Goal: Check status: Check status

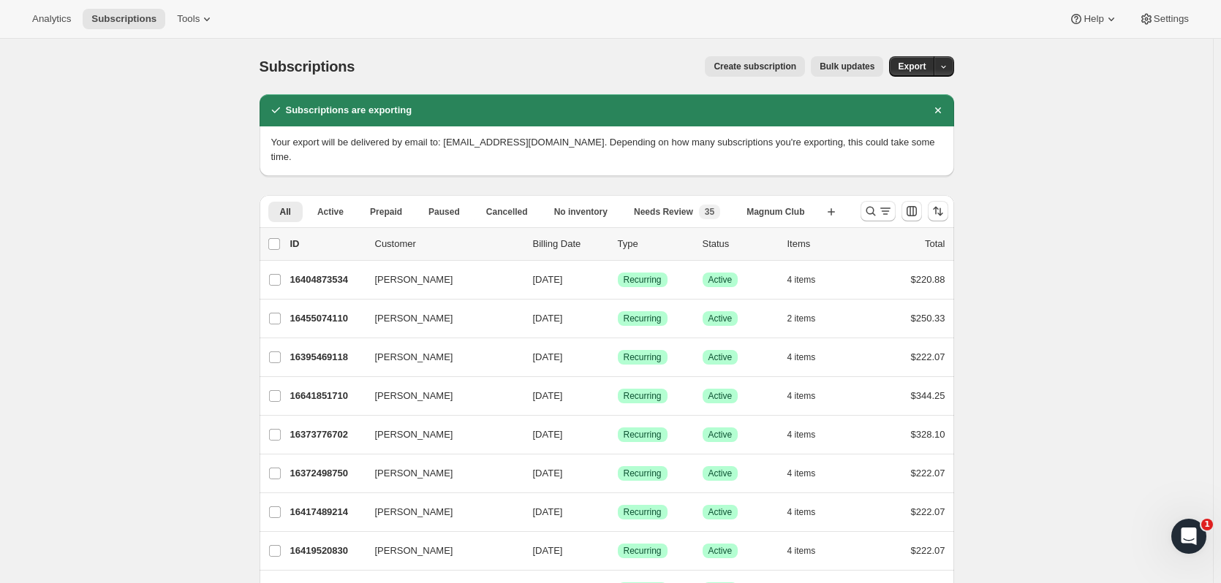
click at [940, 107] on icon "Dismiss notification" at bounding box center [938, 110] width 15 height 15
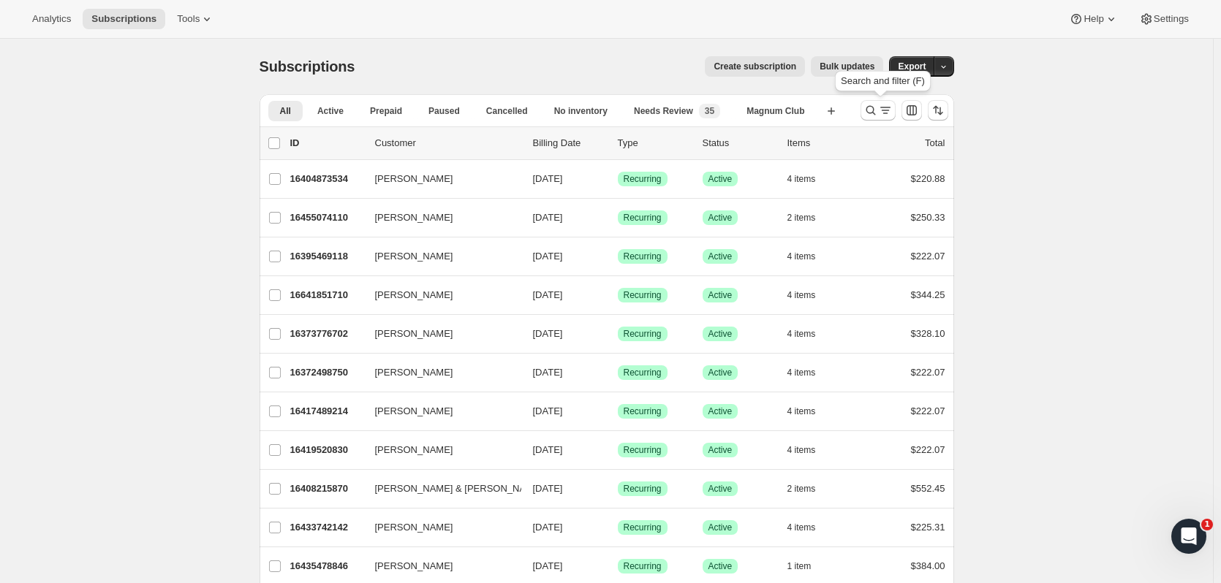
click at [871, 108] on icon "Search and filter results" at bounding box center [871, 111] width 10 height 10
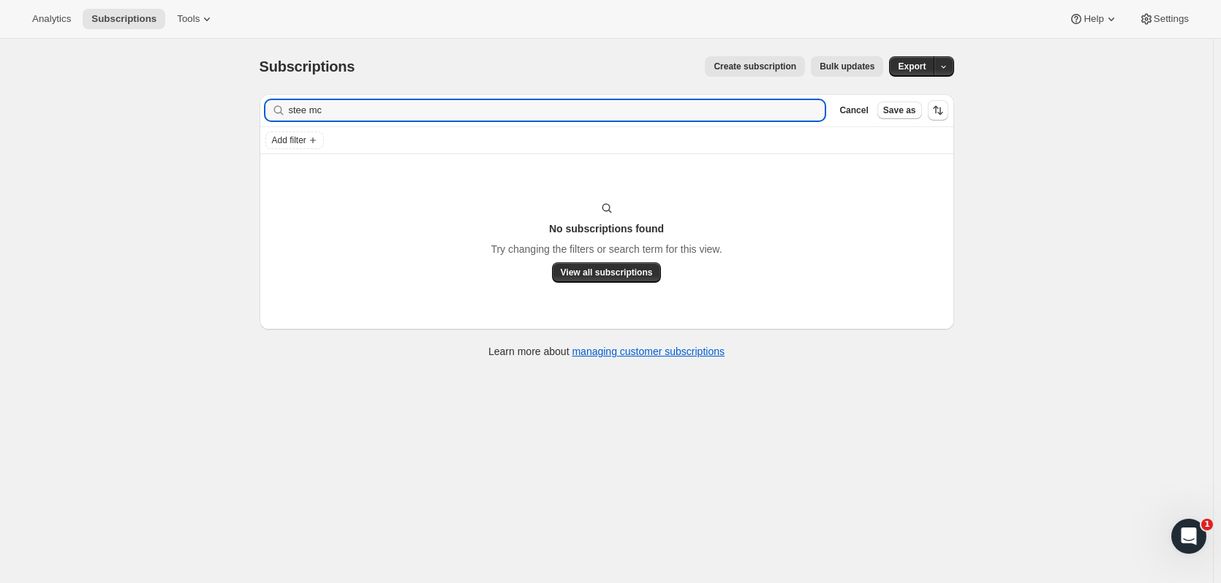
click at [301, 110] on input "stee mc" at bounding box center [557, 110] width 537 height 20
click at [306, 113] on input "stee mc" at bounding box center [557, 110] width 537 height 20
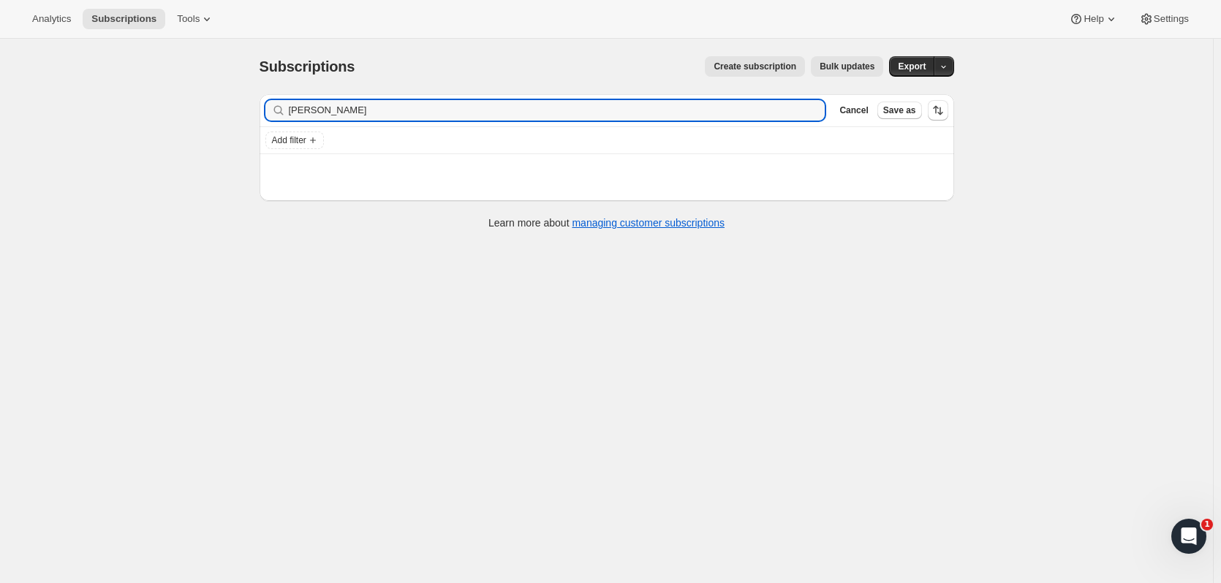
click at [340, 107] on input "[PERSON_NAME]" at bounding box center [557, 110] width 537 height 20
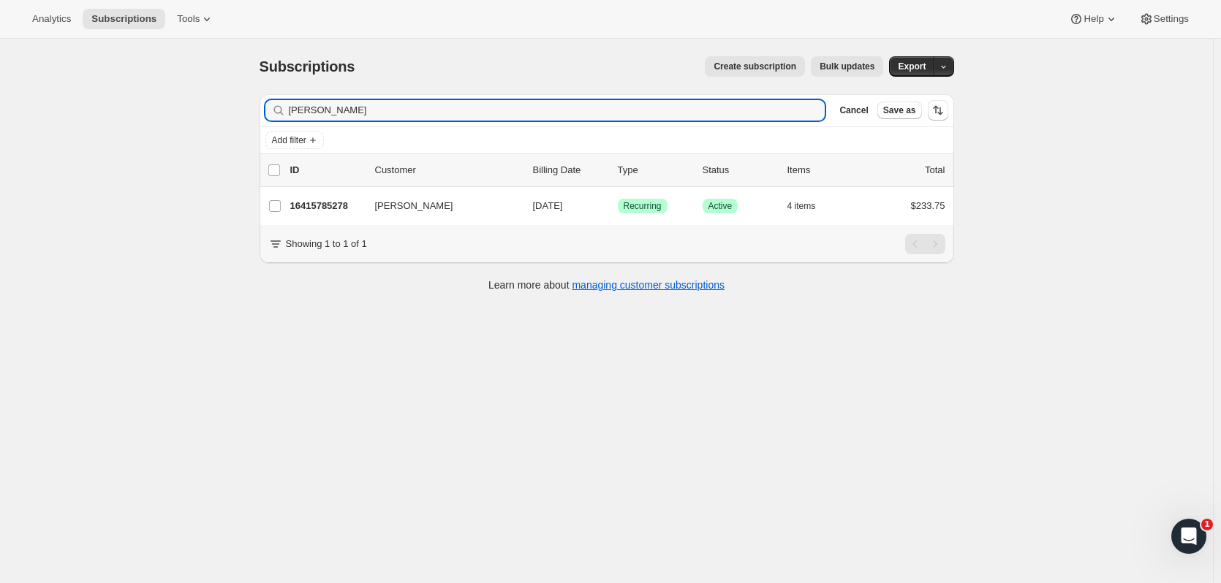
type input "[PERSON_NAME]"
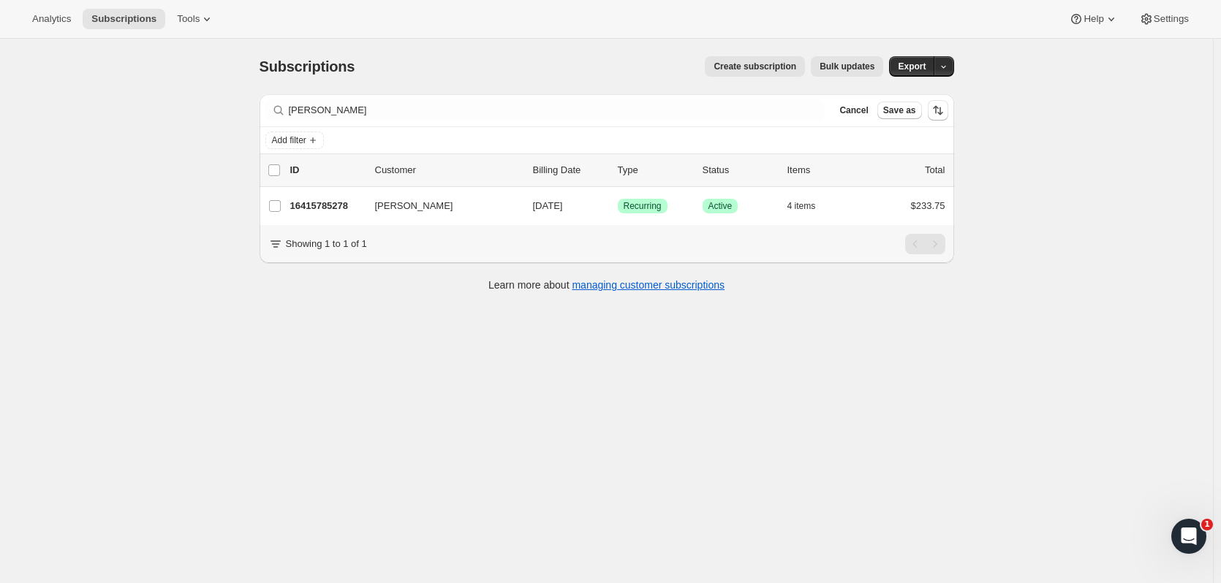
click at [347, 200] on p "16415785278" at bounding box center [326, 206] width 73 height 15
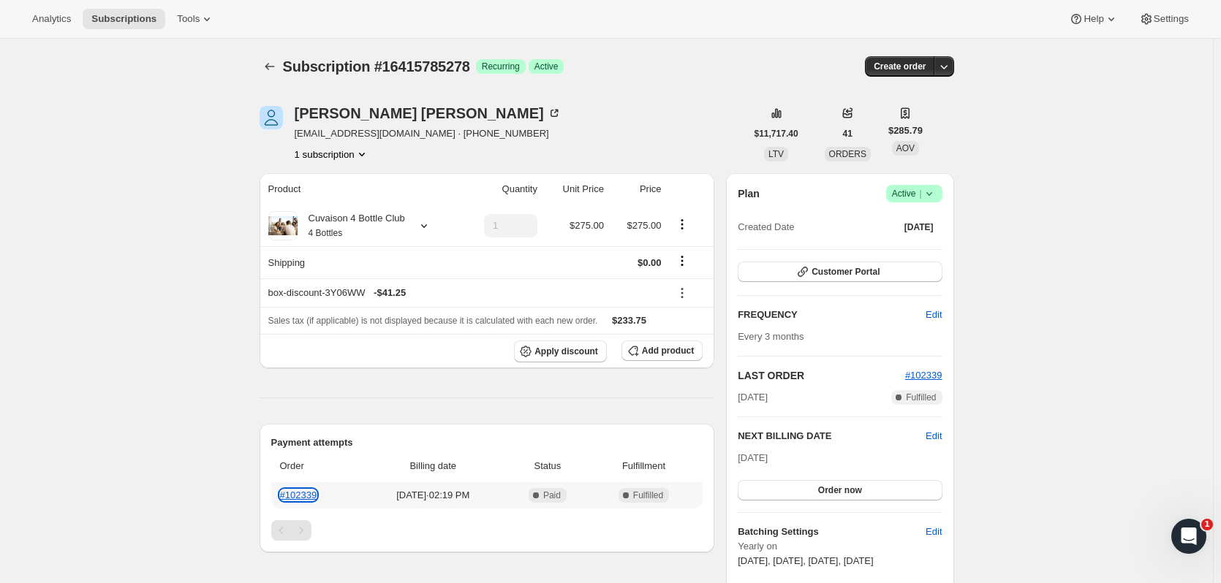
click at [292, 491] on link "#102339" at bounding box center [298, 495] width 37 height 11
click at [272, 70] on icon "Subscriptions" at bounding box center [269, 66] width 15 height 15
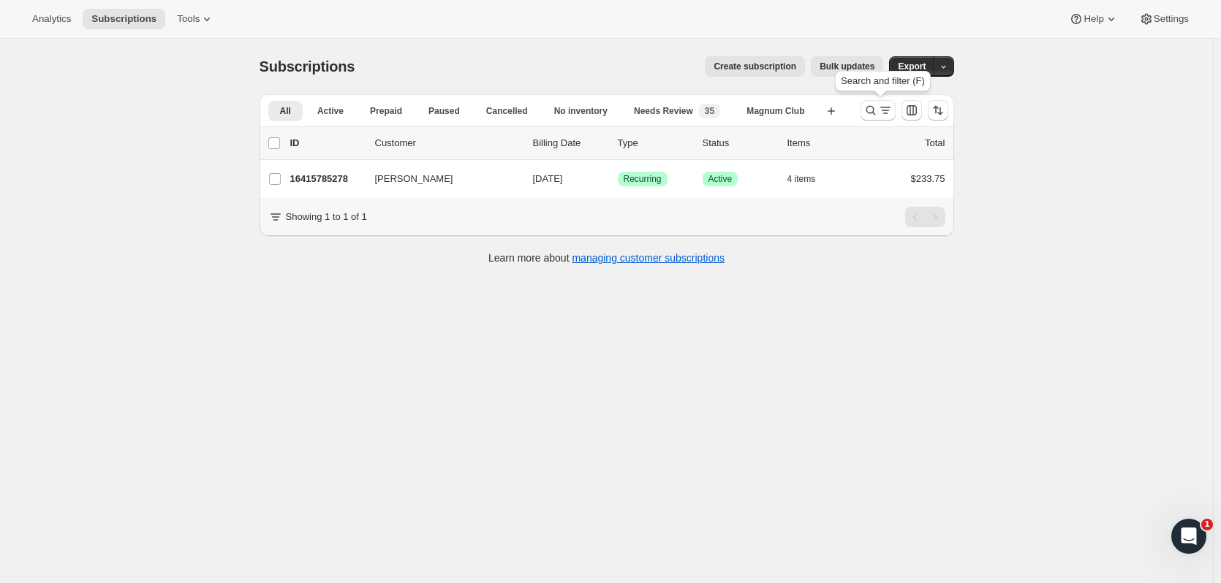
click at [875, 100] on button "Search and filter results" at bounding box center [878, 110] width 35 height 20
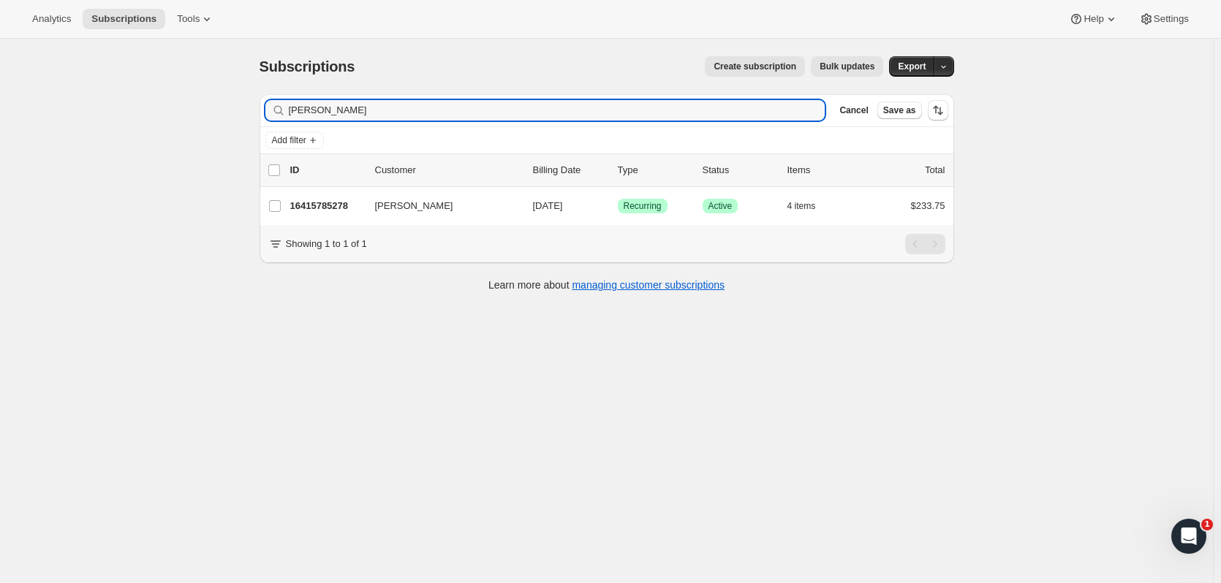
drag, startPoint x: 333, startPoint y: 118, endPoint x: 265, endPoint y: 121, distance: 68.8
click at [265, 121] on div "Filter subscribers [PERSON_NAME] Cancel Save as" at bounding box center [607, 110] width 695 height 32
type input "[PERSON_NAME]"
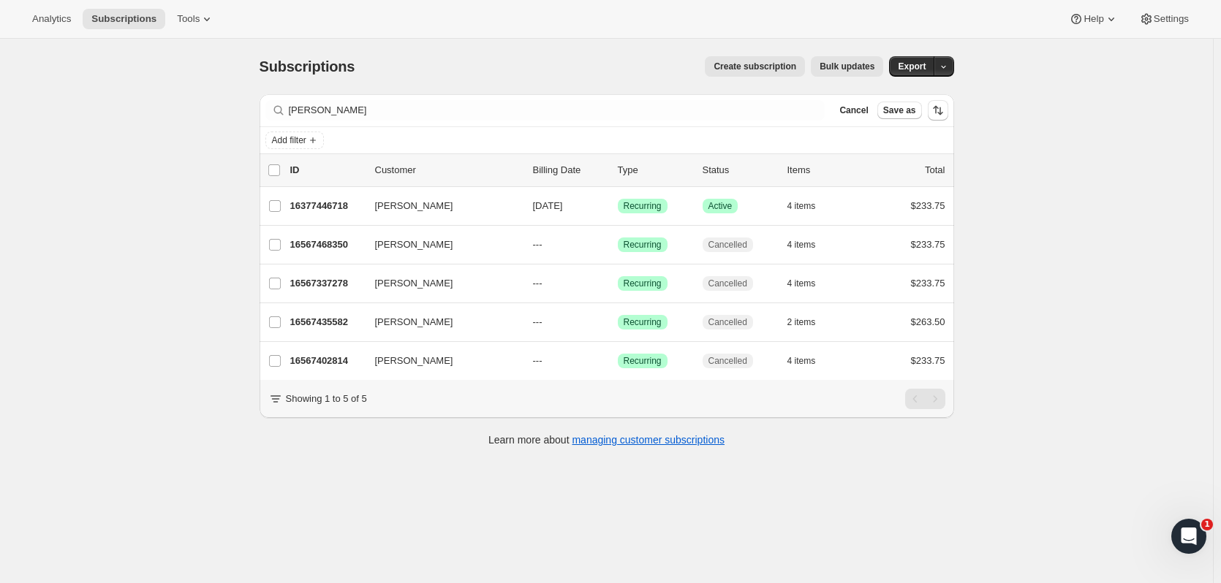
click at [352, 207] on p "16377446718" at bounding box center [326, 206] width 73 height 15
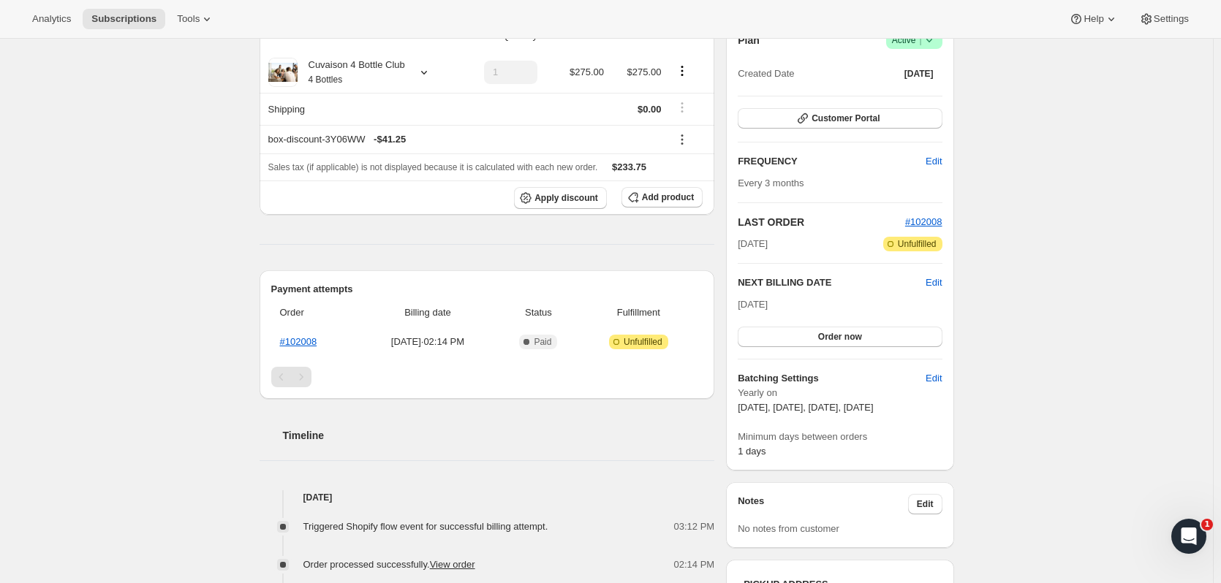
scroll to position [155, 0]
click at [300, 336] on link "#102008" at bounding box center [298, 340] width 37 height 11
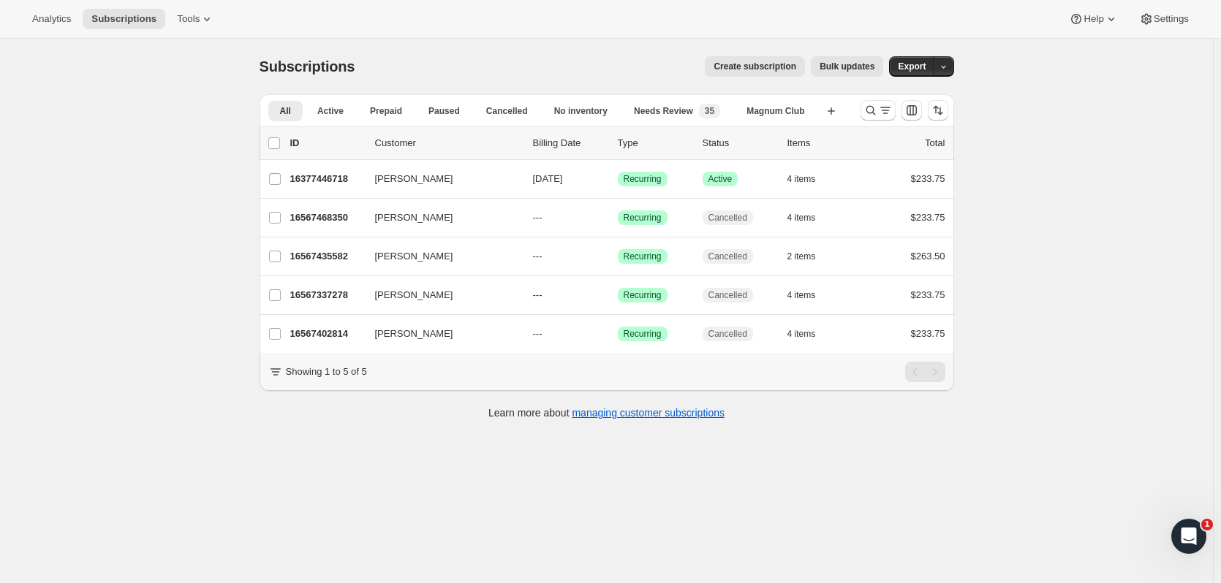
click at [345, 184] on p "16377446718" at bounding box center [326, 179] width 73 height 15
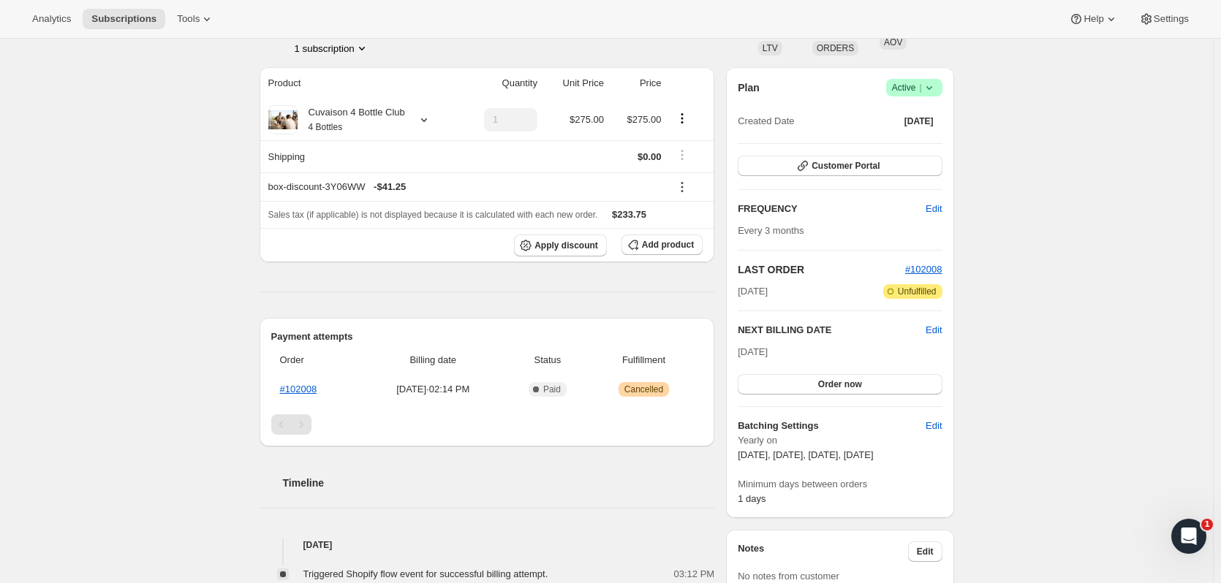
scroll to position [86, 0]
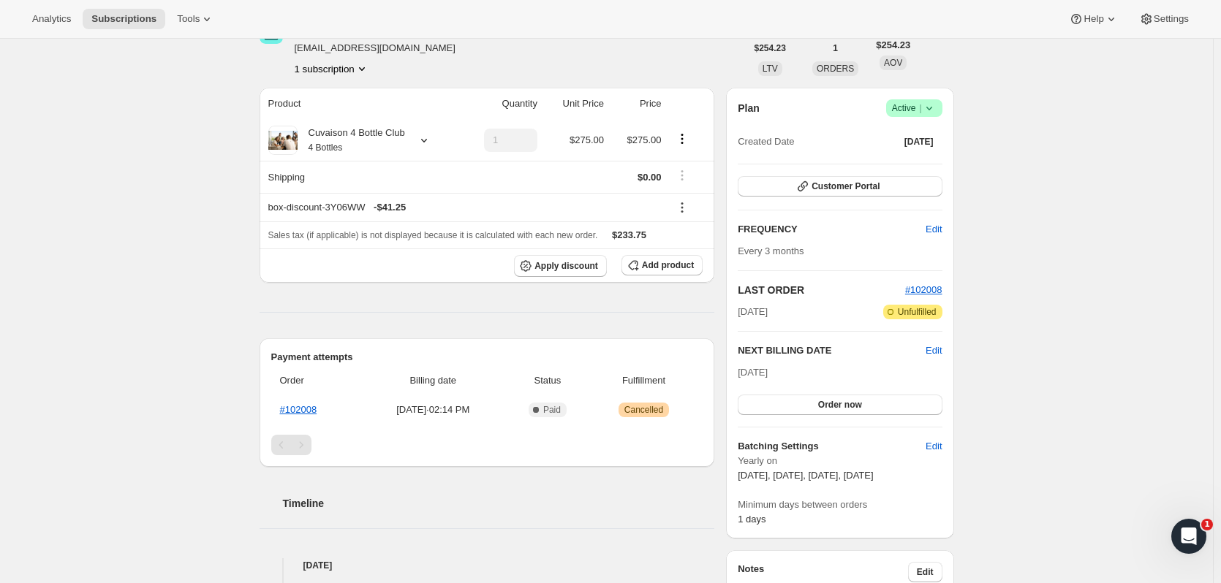
click at [869, 191] on span "Customer Portal" at bounding box center [846, 187] width 68 height 12
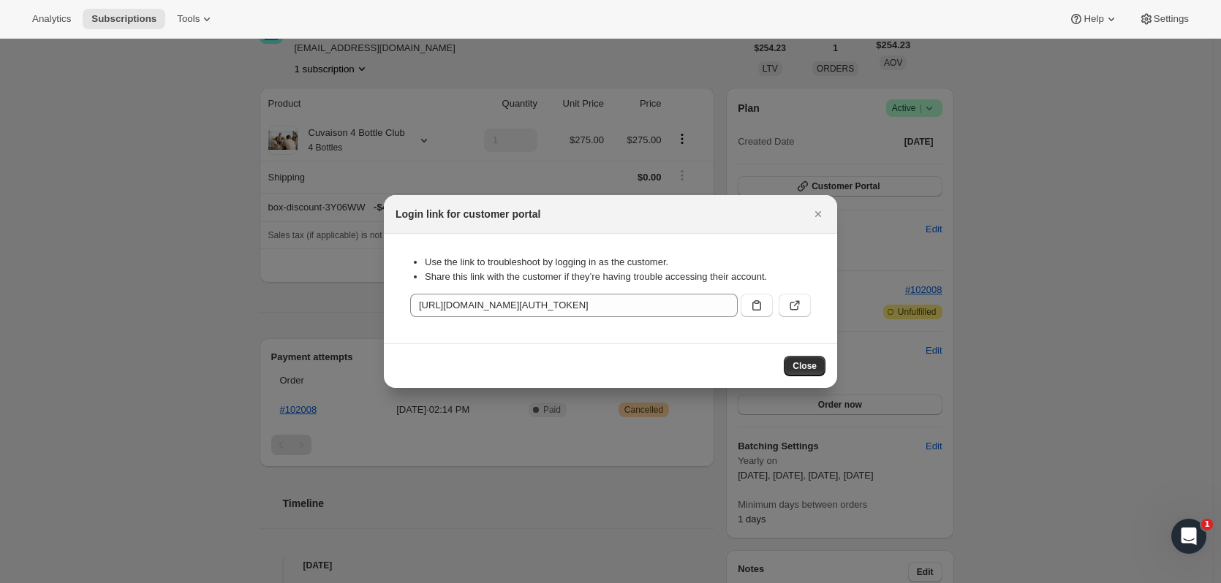
click at [793, 369] on button "Close" at bounding box center [805, 366] width 42 height 20
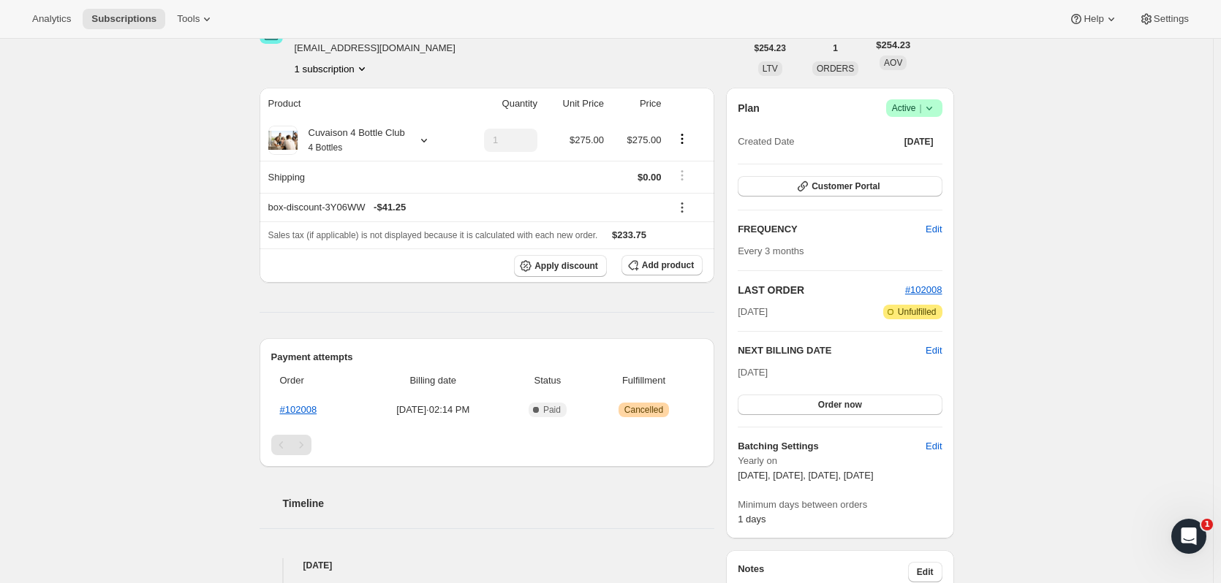
click at [862, 191] on span "Customer Portal" at bounding box center [846, 187] width 68 height 12
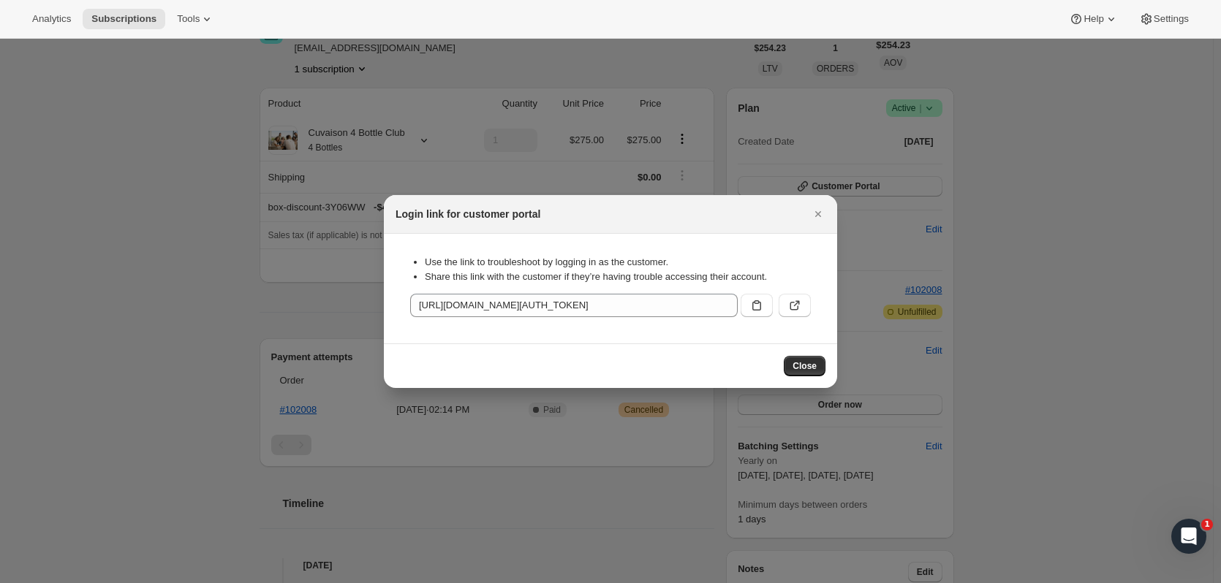
scroll to position [0, 0]
click at [793, 312] on icon ":r3k:" at bounding box center [794, 305] width 15 height 15
